Goal: Task Accomplishment & Management: Use online tool/utility

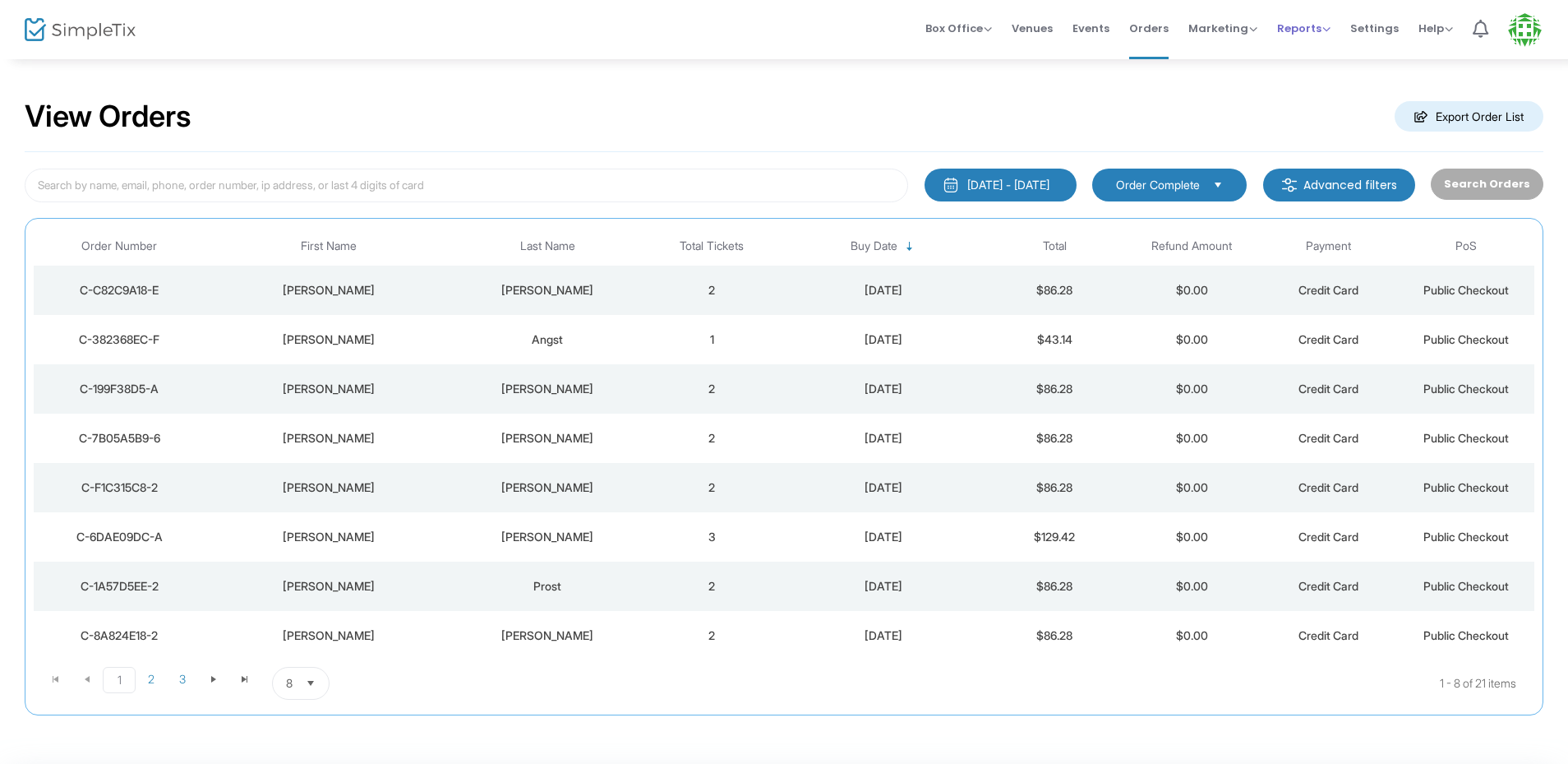
click at [1295, 30] on span "Reports" at bounding box center [1304, 28] width 53 height 15
click at [1331, 88] on li "Sales Reports" at bounding box center [1330, 87] width 107 height 32
